Goal: Information Seeking & Learning: Find specific fact

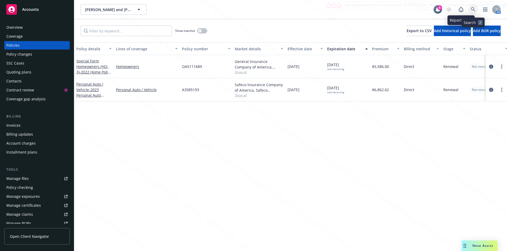
click at [472, 8] on icon at bounding box center [472, 9] width 5 height 5
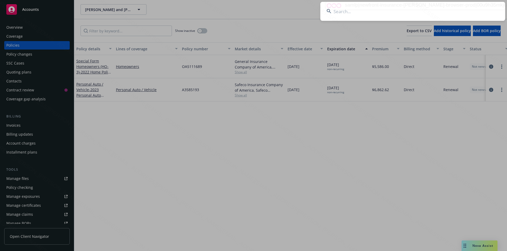
type input "7204DQ021367"
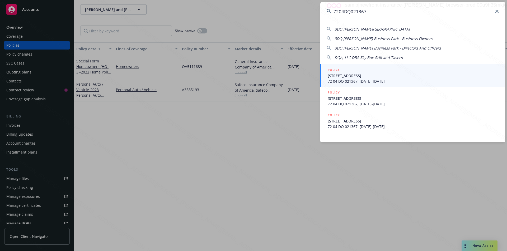
click at [384, 79] on span "72 04 DQ 021367, 11/01/2022-11/01/2023" at bounding box center [412, 82] width 171 height 6
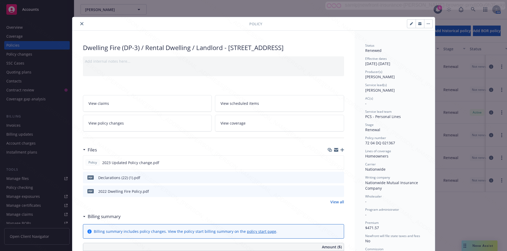
click at [80, 25] on icon "close" at bounding box center [81, 23] width 3 height 3
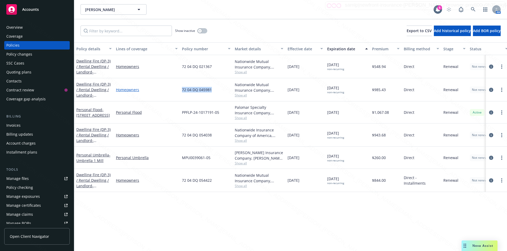
drag, startPoint x: 212, startPoint y: 92, endPoint x: 177, endPoint y: 89, distance: 34.9
click at [177, 89] on div "Dwelling Fire (DP-3) / Rental Dwelling / Landlord - 1428 Laguna Ave Burlingame …" at bounding box center [328, 89] width 509 height 23
drag, startPoint x: 212, startPoint y: 68, endPoint x: 174, endPoint y: 67, distance: 38.3
click at [174, 67] on div "Dwelling Fire (DP-3) / Rental Dwelling / Landlord - 1754 School Ave Stockton CA…" at bounding box center [328, 66] width 509 height 23
drag, startPoint x: 216, startPoint y: 139, endPoint x: 174, endPoint y: 138, distance: 42.2
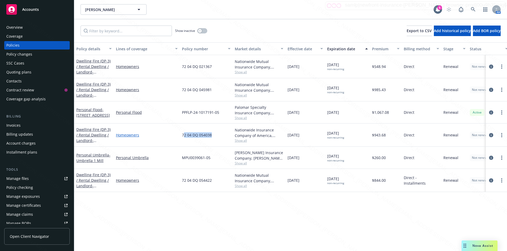
click at [174, 138] on div "Dwelling Fire (DP-3) / Rental Dwelling / Landlord - 561 N Watts Ave #563 Stockt…" at bounding box center [328, 135] width 509 height 23
drag, startPoint x: 216, startPoint y: 183, endPoint x: 172, endPoint y: 181, distance: 44.1
click at [172, 181] on div "Dwelling Fire (DP-3) / Rental Dwelling / Landlord - 2129 ROYAL ST STOCKTON, CA …" at bounding box center [328, 180] width 509 height 23
click at [193, 212] on div "Policy details Lines of coverage Policy number Market details Effective date Ex…" at bounding box center [290, 146] width 432 height 209
click at [472, 8] on icon at bounding box center [472, 9] width 4 height 4
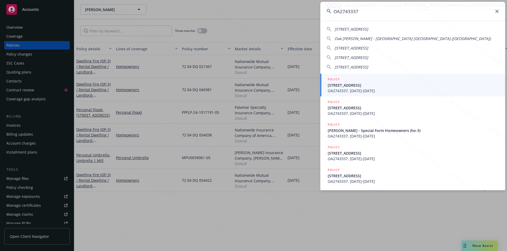
type input "OA2743337"
click at [354, 88] on span "OA2743337, 01/12/2022-01/12/2023" at bounding box center [412, 91] width 171 height 6
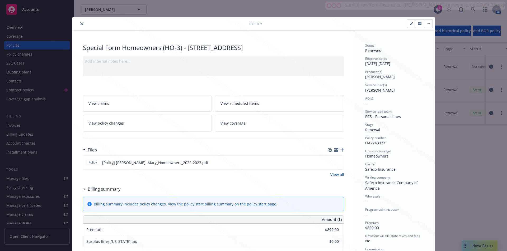
click at [80, 23] on icon "close" at bounding box center [81, 23] width 3 height 3
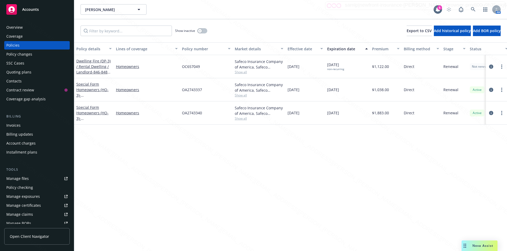
click at [14, 28] on div "Overview" at bounding box center [14, 27] width 16 height 8
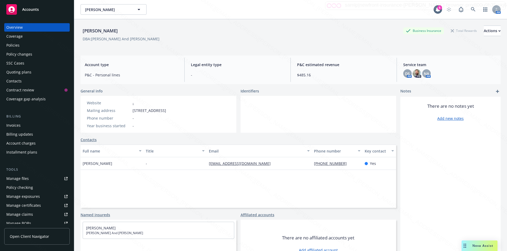
click at [16, 45] on div "Policies" at bounding box center [12, 45] width 13 height 8
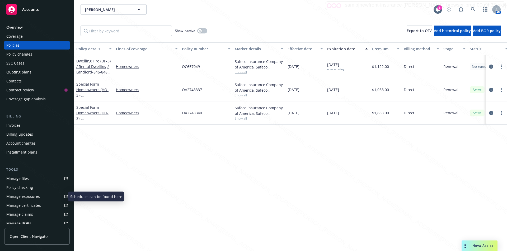
click at [21, 195] on div "Manage exposures" at bounding box center [23, 197] width 34 height 8
click at [23, 178] on div "Manage files" at bounding box center [17, 179] width 22 height 8
click at [17, 26] on div "Overview" at bounding box center [14, 27] width 16 height 8
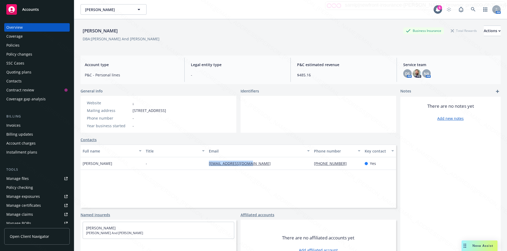
drag, startPoint x: 254, startPoint y: 166, endPoint x: 204, endPoint y: 168, distance: 49.1
click at [204, 168] on div "Sherrie Paepke - slpaepke@outlook.com 714-504-3510 Yes" at bounding box center [237, 164] width 315 height 13
copy div "slpaepke@outlook.com"
click at [470, 9] on icon at bounding box center [472, 9] width 5 height 5
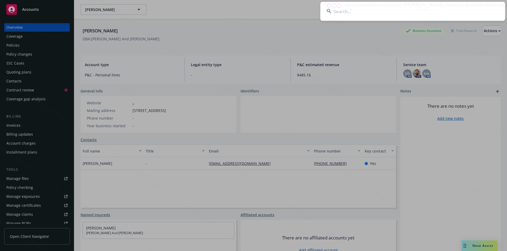
click at [391, 13] on input at bounding box center [412, 11] width 185 height 19
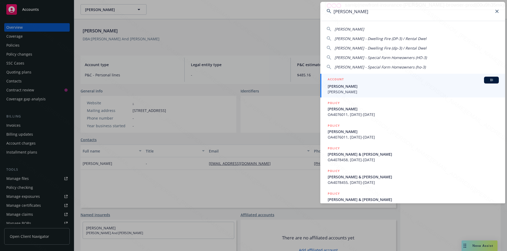
type input "margo zinelis"
click at [380, 91] on span "Margot Zinelis" at bounding box center [412, 92] width 171 height 6
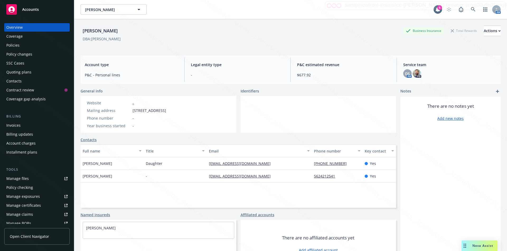
click at [18, 45] on div "Policies" at bounding box center [12, 45] width 13 height 8
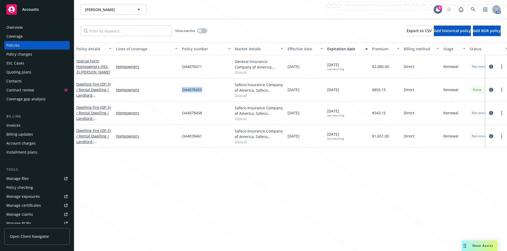
drag, startPoint x: 204, startPoint y: 91, endPoint x: 180, endPoint y: 92, distance: 23.7
click at [179, 91] on div "Dwelling Fire (DP-3) / Rental Dwelling / Landlord - 6007 PRIORY ST BELL GARDENS…" at bounding box center [328, 89] width 509 height 23
copy div "OA4078455"
click at [144, 175] on div "Policy details Lines of coverage Policy number Market details Effective date Ex…" at bounding box center [290, 146] width 432 height 209
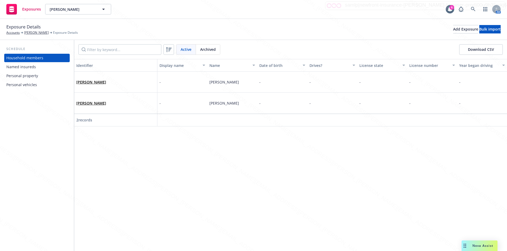
click at [22, 66] on div "Named insureds" at bounding box center [21, 67] width 30 height 8
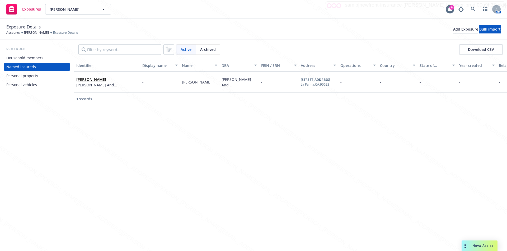
click at [21, 78] on div "Personal property" at bounding box center [22, 76] width 32 height 8
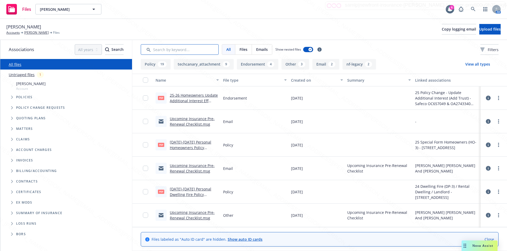
click at [168, 51] on input "Search by keyword..." at bounding box center [180, 49] width 78 height 11
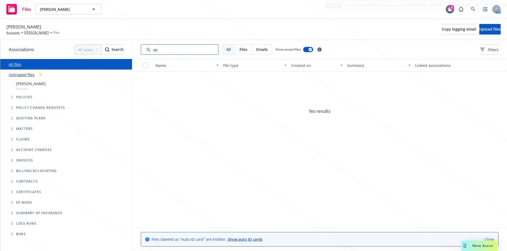
type input "a"
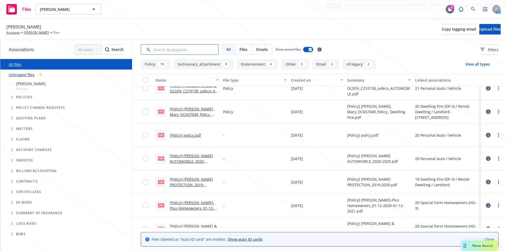
scroll to position [634, 0]
